Goal: Register for event/course

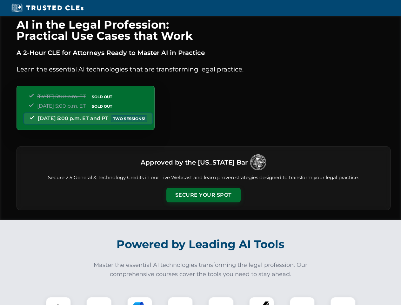
click at [203, 195] on button "Secure Your Spot" at bounding box center [203, 194] width 74 height 15
click at [58, 300] on img at bounding box center [58, 309] width 18 height 18
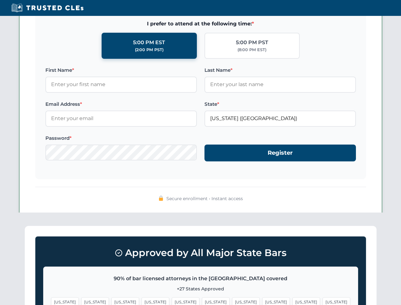
click at [232, 300] on span "[US_STATE]" at bounding box center [246, 301] width 28 height 9
click at [292, 300] on span "[US_STATE]" at bounding box center [306, 301] width 28 height 9
